Goal: Transaction & Acquisition: Download file/media

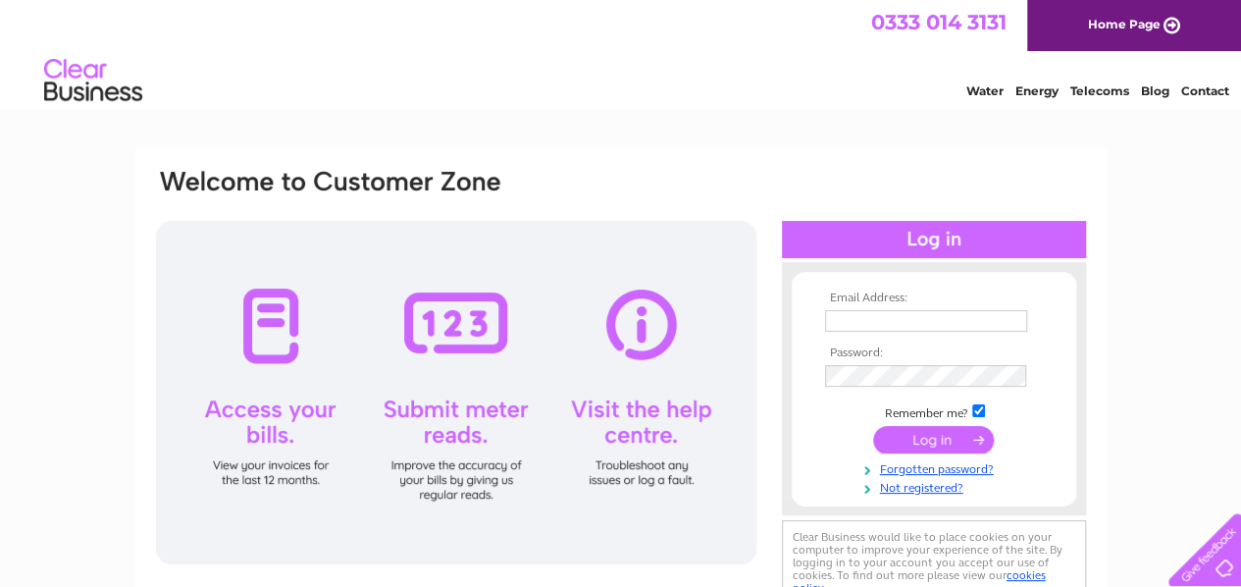
click at [899, 327] on input "text" at bounding box center [926, 321] width 202 height 22
type input "[EMAIL_ADDRESS][PERSON_NAME][DOMAIN_NAME]"
click at [923, 440] on input "submit" at bounding box center [933, 439] width 121 height 27
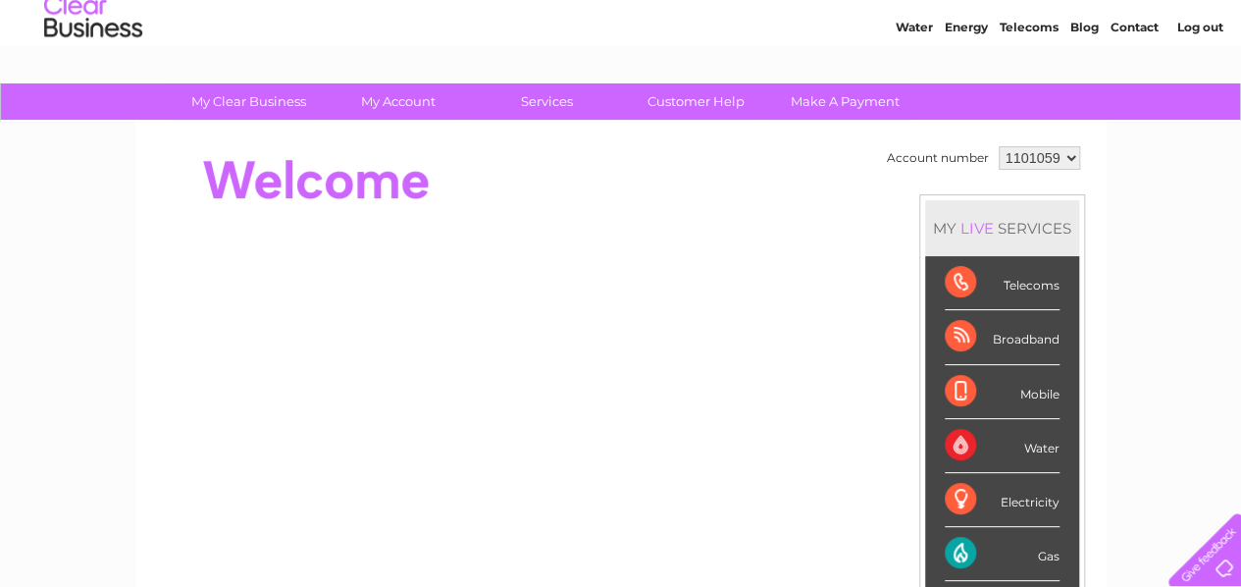
scroll to position [66, 0]
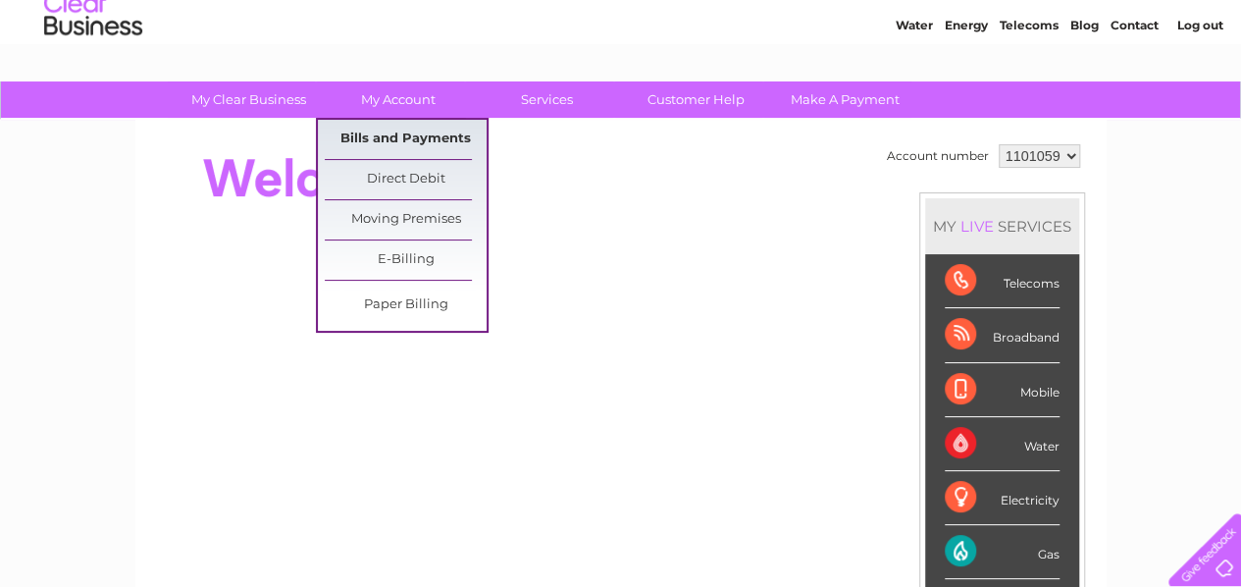
click at [367, 125] on link "Bills and Payments" at bounding box center [406, 139] width 162 height 39
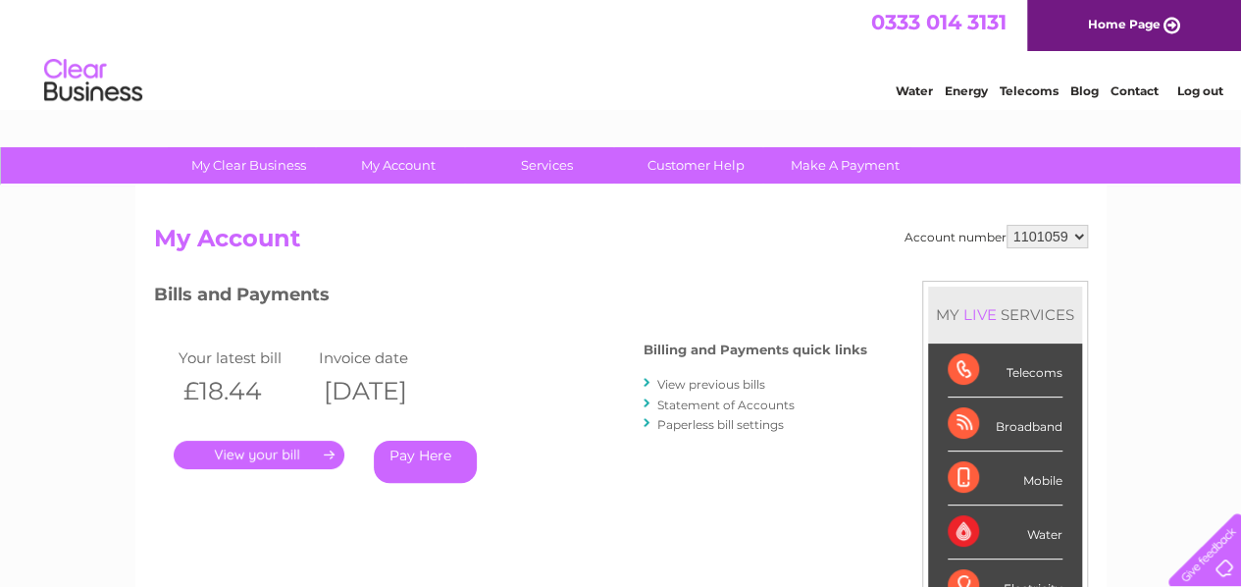
click at [265, 444] on link "." at bounding box center [259, 454] width 171 height 28
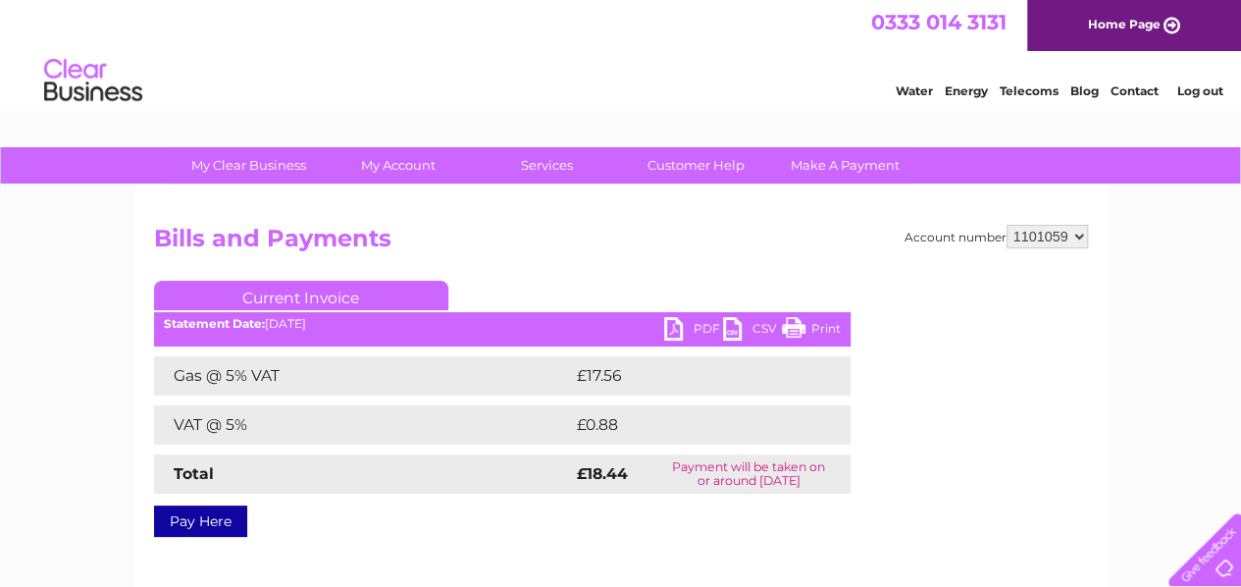
click at [736, 332] on link "CSV" at bounding box center [752, 331] width 59 height 28
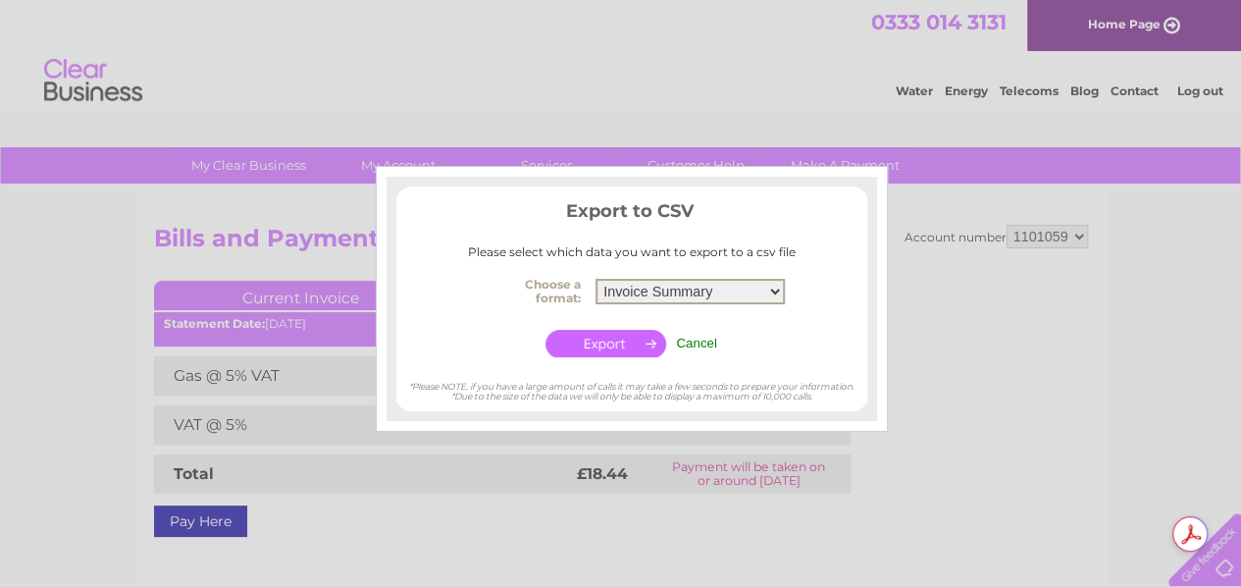
click at [775, 294] on select "Invoice Summary Service Charge Summary" at bounding box center [689, 292] width 189 height 26
click at [595, 279] on select "Invoice Summary Service Charge Summary" at bounding box center [689, 292] width 189 height 26
click at [624, 344] on input "button" at bounding box center [605, 343] width 121 height 27
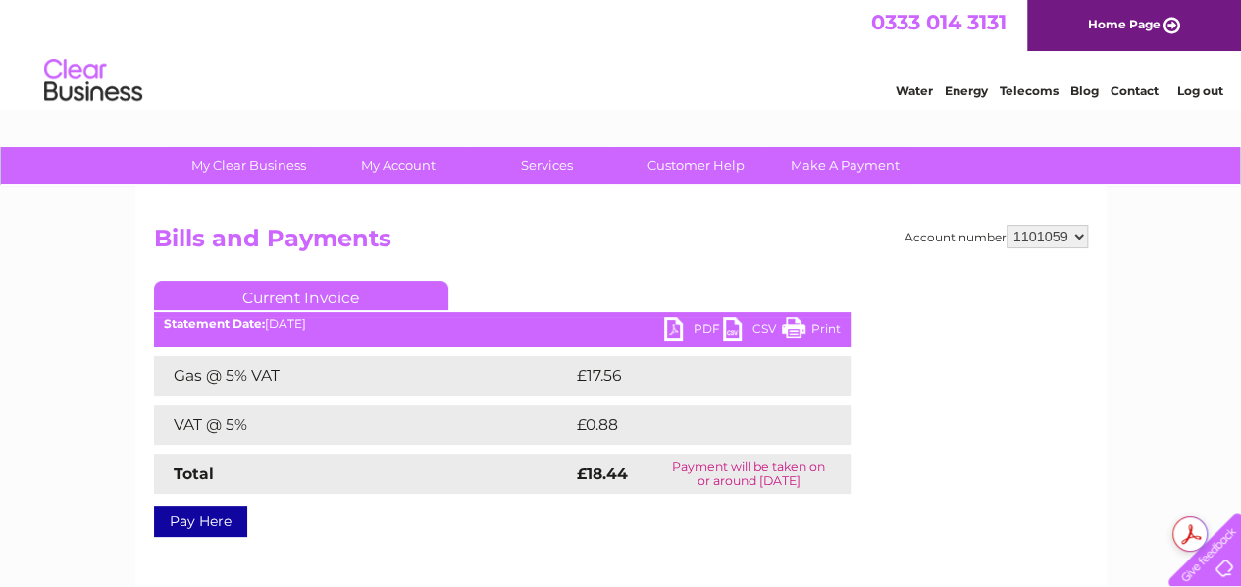
click at [634, 266] on div "Account number 1101059 Bills and Payments Current Invoice PDF CSV Print £0.88" at bounding box center [621, 377] width 934 height 305
click at [1078, 240] on select "1101059" at bounding box center [1046, 237] width 81 height 24
click at [1007, 225] on select "1101059" at bounding box center [1046, 237] width 81 height 24
click at [675, 325] on link "PDF" at bounding box center [693, 331] width 59 height 28
